Goal: Task Accomplishment & Management: Complete application form

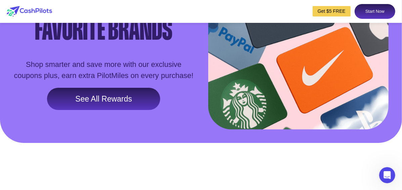
scroll to position [1062, 0]
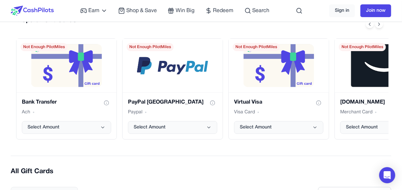
scroll to position [108, 0]
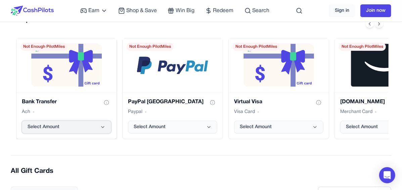
click at [99, 125] on button "Select Amount" at bounding box center [66, 127] width 89 height 13
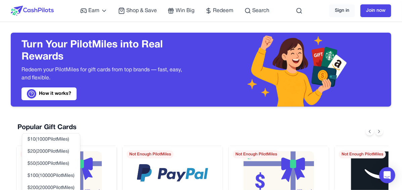
scroll to position [0, 0]
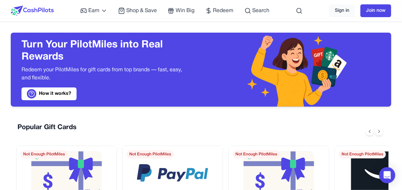
click at [125, 117] on div "Popular Gift Cards Bank Transfer Ach Select Amount Not Enough PilotMiles PayPal…" at bounding box center [201, 184] width 381 height 135
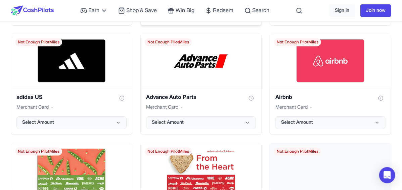
scroll to position [420, 0]
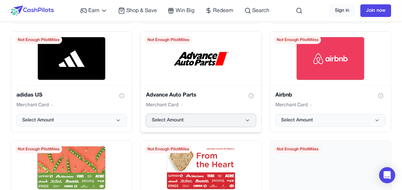
click at [248, 119] on icon "Advance Auto Parts gift card" at bounding box center [247, 120] width 5 height 5
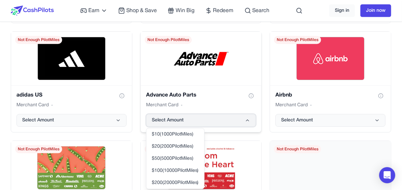
click at [248, 119] on icon "Advance Auto Parts gift card" at bounding box center [247, 120] width 5 height 5
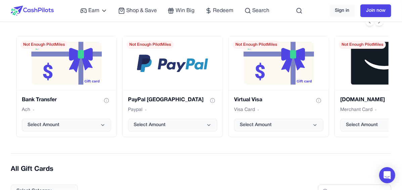
scroll to position [0, 0]
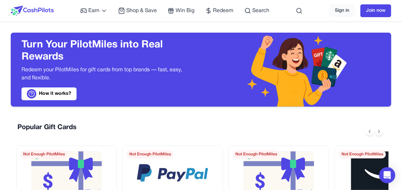
click at [175, 6] on div "Earn Play Games Enjoy fun games and earn Try New App Test new app for rewards T…" at bounding box center [175, 11] width 190 height 22
click at [176, 11] on span "Win Big" at bounding box center [185, 11] width 19 height 8
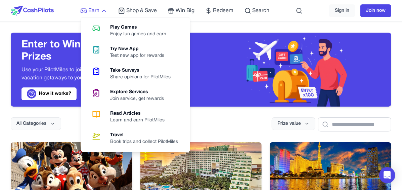
click at [103, 10] on icon at bounding box center [104, 11] width 3 height 2
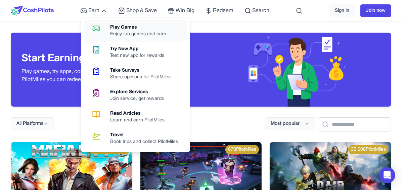
click at [120, 27] on div "Play Games" at bounding box center [141, 27] width 62 height 7
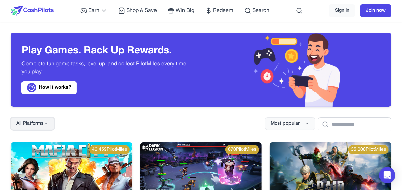
click at [49, 125] on icon at bounding box center [45, 123] width 5 height 5
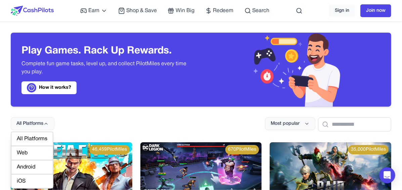
click at [37, 154] on div "Web" at bounding box center [32, 153] width 42 height 14
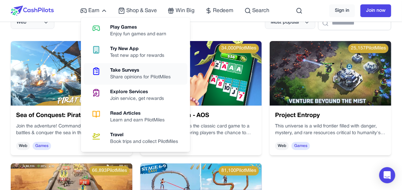
scroll to position [102, 0]
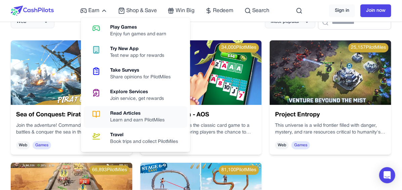
click at [148, 111] on div "Read Articles" at bounding box center [140, 113] width 60 height 7
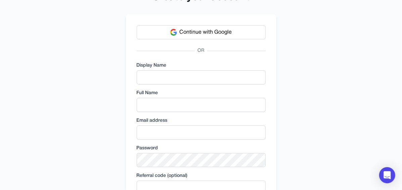
scroll to position [32, 0]
click at [175, 75] on input "text" at bounding box center [201, 78] width 129 height 14
type input "*"
type input "*********"
click at [144, 106] on input "text" at bounding box center [201, 105] width 129 height 14
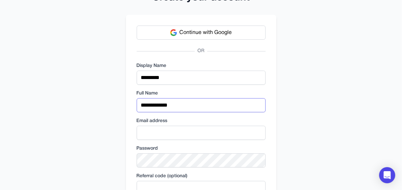
type input "**********"
click at [143, 132] on input "email" at bounding box center [201, 133] width 129 height 14
type input "**********"
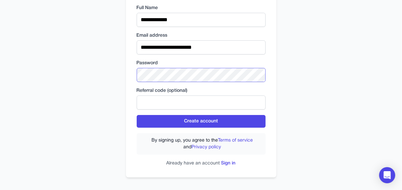
scroll to position [118, 0]
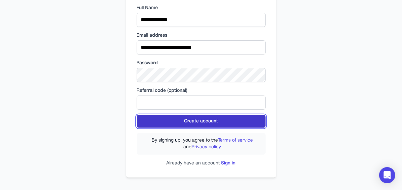
click at [193, 119] on button "Create account" at bounding box center [201, 121] width 129 height 13
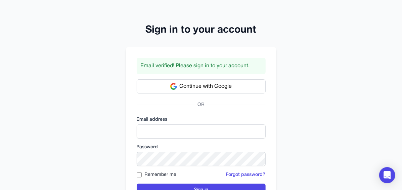
click at [209, 6] on div "Sign in to your account Email verified! Please sign in to your account. Continu…" at bounding box center [201, 117] width 402 height 235
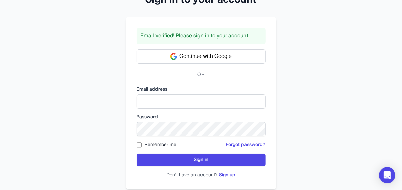
scroll to position [33, 0]
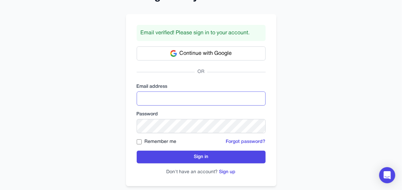
click at [154, 93] on input "email" at bounding box center [201, 98] width 129 height 14
type input "**********"
click button "Sign in" at bounding box center [201, 157] width 129 height 13
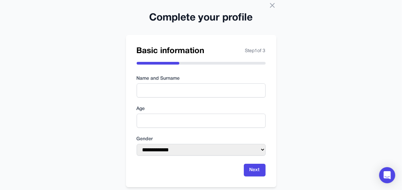
scroll to position [26, 0]
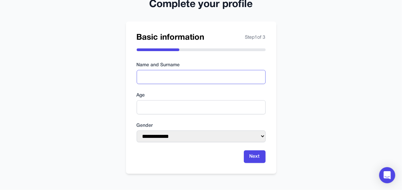
click at [177, 77] on input "text" at bounding box center [201, 77] width 129 height 14
type input "**********"
type input "**"
click at [179, 133] on select "**********" at bounding box center [201, 136] width 129 height 12
select select "******"
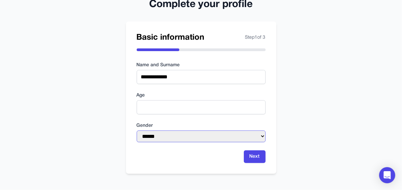
click at [137, 130] on select "**********" at bounding box center [201, 136] width 129 height 12
click at [253, 154] on button "Next" at bounding box center [255, 156] width 22 height 13
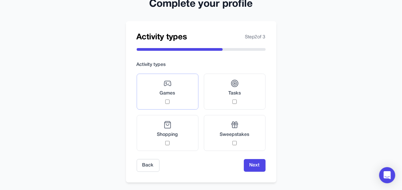
click at [183, 87] on label "Games" at bounding box center [168, 92] width 62 height 36
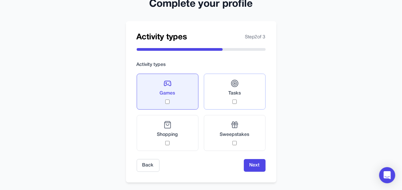
click at [211, 94] on label "Tasks" at bounding box center [235, 92] width 62 height 36
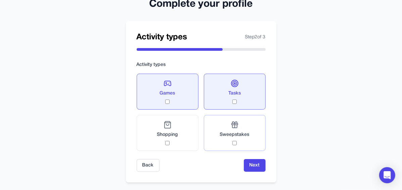
scroll to position [34, 0]
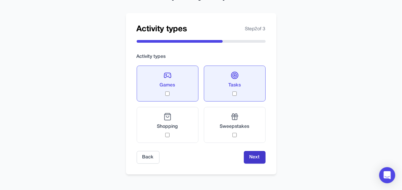
click at [247, 155] on button "Next" at bounding box center [255, 157] width 22 height 13
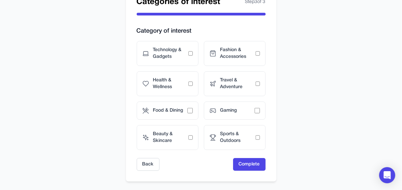
scroll to position [55, 0]
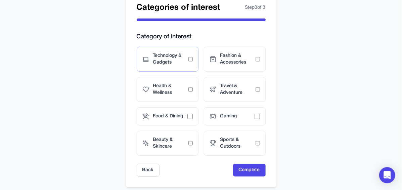
click at [178, 64] on span "Technology & Gadgets" at bounding box center [170, 58] width 35 height 13
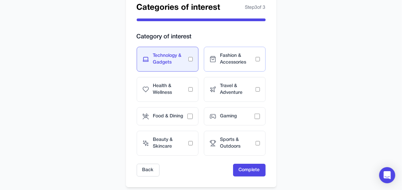
click at [221, 56] on span "Fashion & Accessories" at bounding box center [237, 58] width 35 height 13
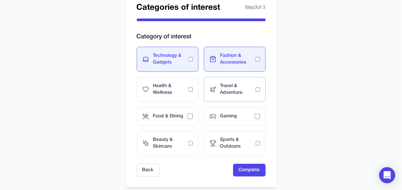
click at [216, 80] on div "Travel & Adventure" at bounding box center [235, 89] width 62 height 25
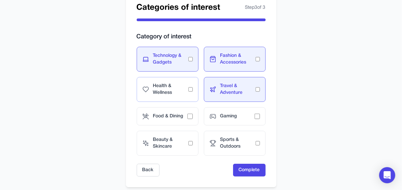
click at [187, 90] on span "Health & Wellness" at bounding box center [170, 89] width 35 height 13
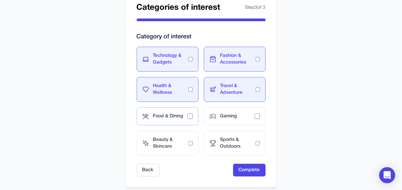
drag, startPoint x: 175, startPoint y: 111, endPoint x: 180, endPoint y: 112, distance: 5.1
click at [175, 112] on div "Food & Dining" at bounding box center [168, 116] width 62 height 18
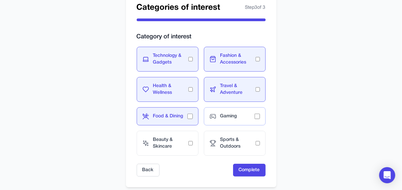
click at [238, 117] on span "Gaming" at bounding box center [237, 116] width 34 height 7
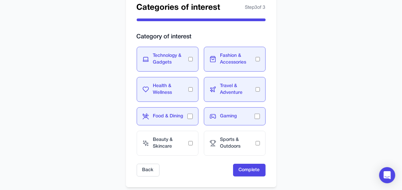
click at [210, 166] on form "Category of interest Technology & Gadgets Fashion & Accessories Health & Wellne…" at bounding box center [201, 104] width 129 height 145
drag, startPoint x: 214, startPoint y: 152, endPoint x: 179, endPoint y: 147, distance: 35.3
click at [213, 146] on icon at bounding box center [213, 146] width 4 height 0
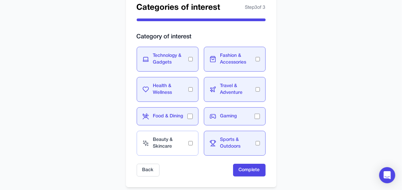
click at [178, 147] on span "Beauty & Skincare" at bounding box center [170, 142] width 35 height 13
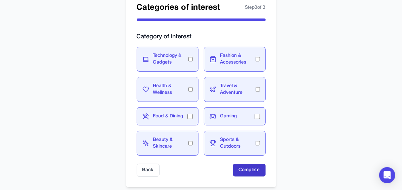
click at [241, 172] on button "Complete" at bounding box center [249, 170] width 33 height 13
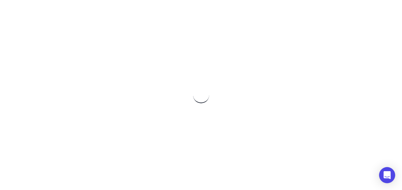
scroll to position [0, 0]
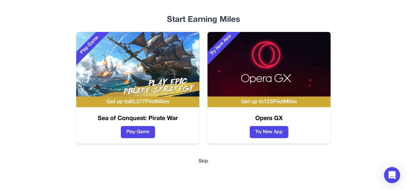
click at [205, 163] on button "Skip" at bounding box center [204, 161] width 10 height 7
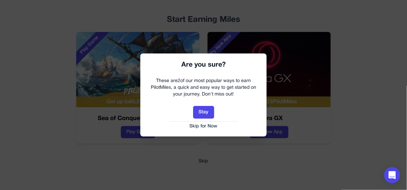
click at [204, 126] on button "Skip for Now" at bounding box center [203, 126] width 113 height 7
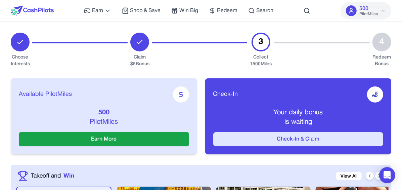
click at [300, 136] on button "Check-In & Claim" at bounding box center [298, 139] width 170 height 14
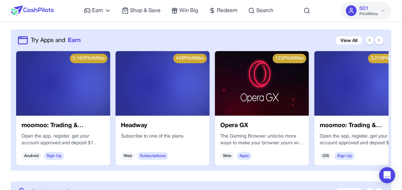
scroll to position [409, 0]
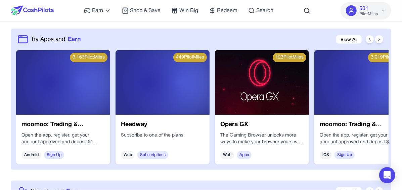
click at [262, 133] on p "The Gaming Browser unlocks more ways to make your browser yours with deeper per…" at bounding box center [261, 138] width 83 height 13
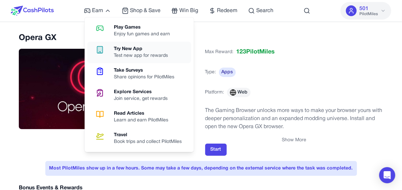
click at [119, 55] on div "Test new app for rewards" at bounding box center [143, 55] width 59 height 7
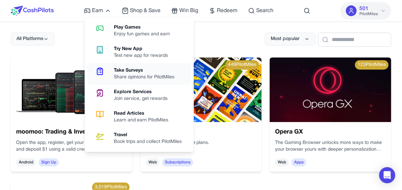
click at [122, 72] on div "Take Surveys" at bounding box center [147, 70] width 66 height 7
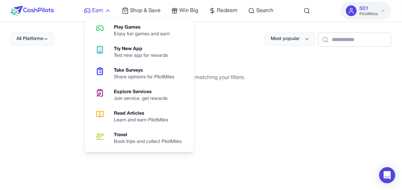
click at [108, 12] on icon at bounding box center [108, 10] width 7 height 7
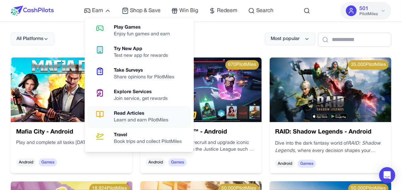
click at [131, 116] on div "Read Articles" at bounding box center [144, 113] width 60 height 7
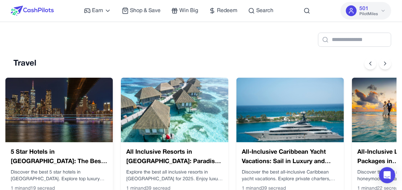
click at [42, 172] on p "Discover the best 5 star hotels in Manhattan. Explore top luxury accommodations…" at bounding box center [59, 175] width 97 height 13
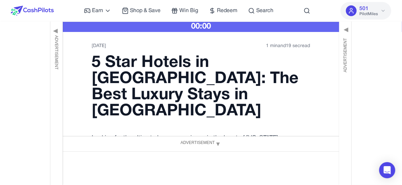
scroll to position [1, 0]
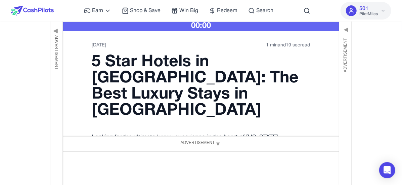
click at [221, 99] on h1 "5 Star Hotels in Manhattan: The Best Luxury Stays in NYC" at bounding box center [201, 86] width 218 height 65
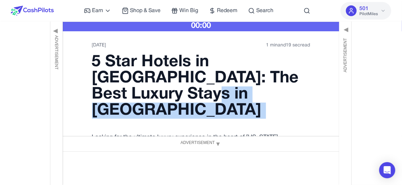
click at [221, 99] on h1 "5 Star Hotels in Manhattan: The Best Luxury Stays in NYC" at bounding box center [201, 86] width 218 height 65
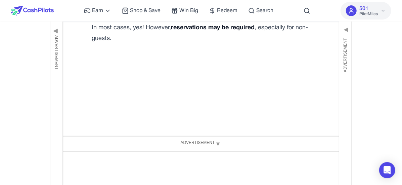
scroll to position [2466, 0]
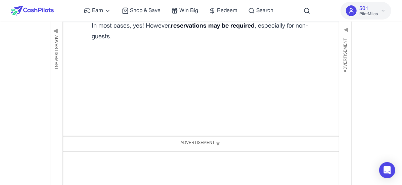
click at [206, 179] on button "Claim Article" at bounding box center [201, 185] width 42 height 13
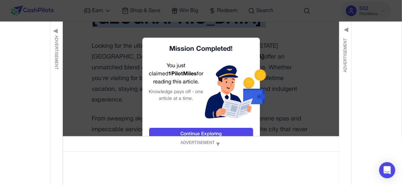
scroll to position [124, 0]
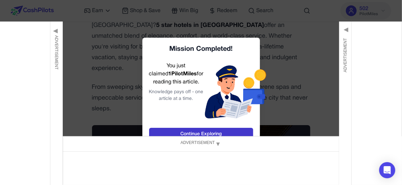
click at [202, 133] on link "Continue Exploring" at bounding box center [201, 134] width 104 height 13
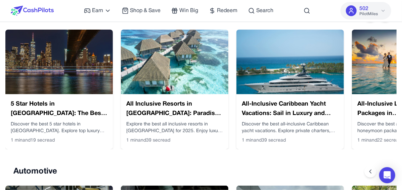
scroll to position [47, 0]
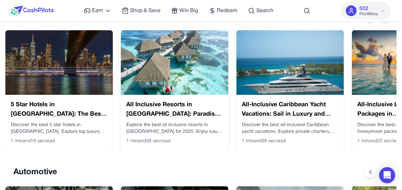
click at [164, 86] on img at bounding box center [175, 62] width 108 height 65
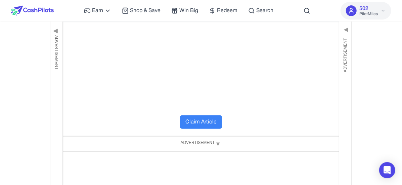
scroll to position [2613, 0]
click at [201, 119] on button "Claim Article" at bounding box center [201, 125] width 42 height 13
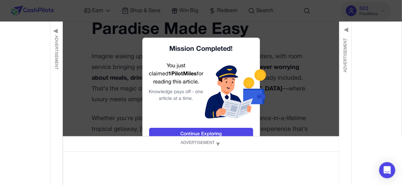
scroll to position [67, 0]
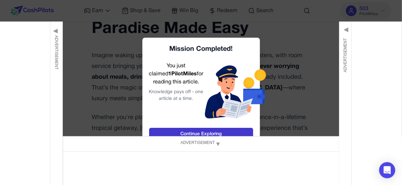
click at [180, 132] on link "Continue Exploring" at bounding box center [201, 134] width 104 height 13
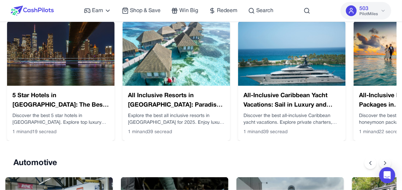
scroll to position [0, 5]
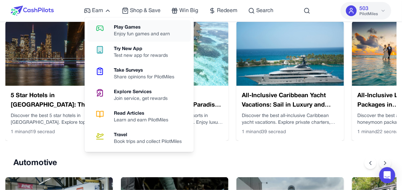
click at [130, 31] on div "Enjoy fun games and earn" at bounding box center [145, 34] width 62 height 7
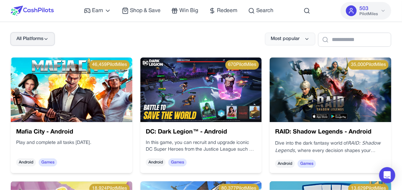
click at [49, 41] on icon at bounding box center [45, 38] width 5 height 5
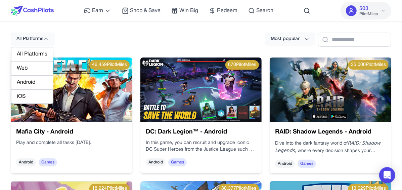
click at [23, 67] on div "Web" at bounding box center [32, 68] width 42 height 14
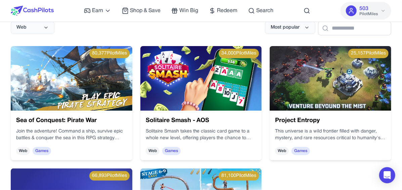
scroll to position [11, 0]
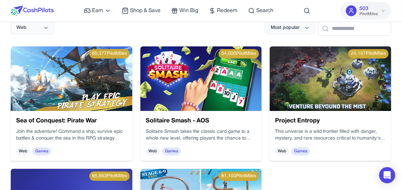
click at [155, 148] on span "Web" at bounding box center [154, 146] width 14 height 9
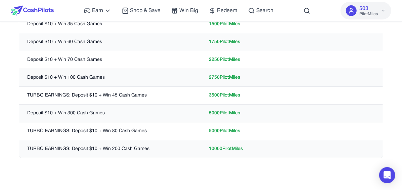
scroll to position [232, 0]
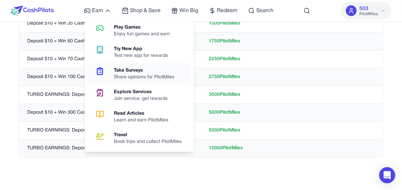
click at [119, 66] on link "Take Surveys Share opinions for PilotMiles" at bounding box center [139, 74] width 104 height 22
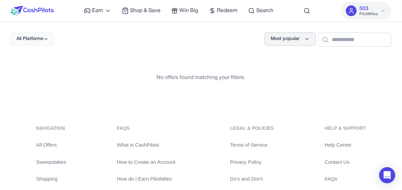
click at [273, 41] on span "Most popular" at bounding box center [285, 39] width 29 height 7
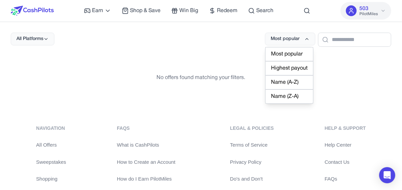
click at [266, 82] on div "Name (A-Z)" at bounding box center [290, 82] width 48 height 14
